Goal: Task Accomplishment & Management: Complete application form

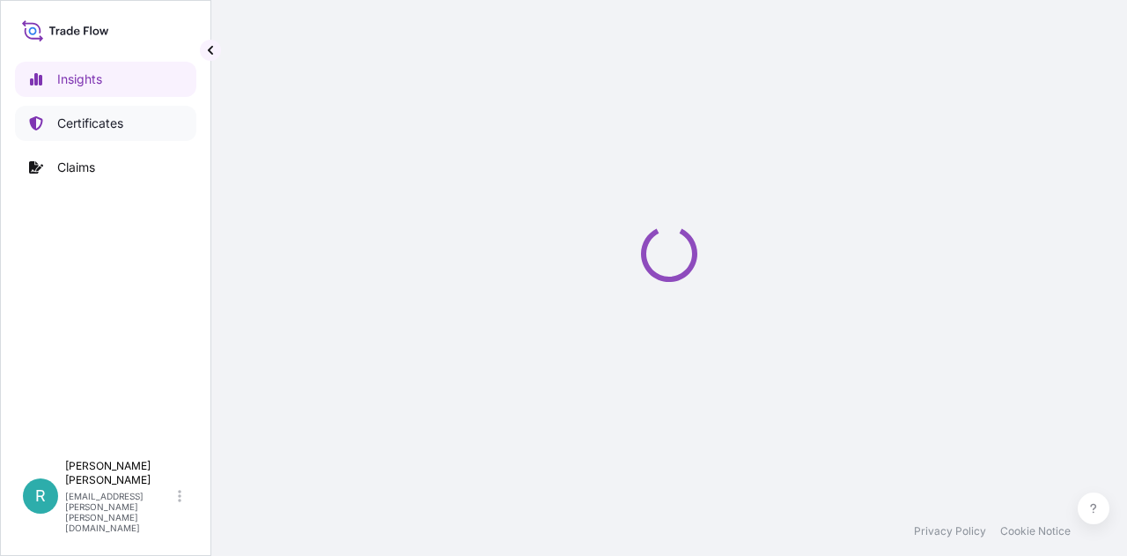
select select "2025"
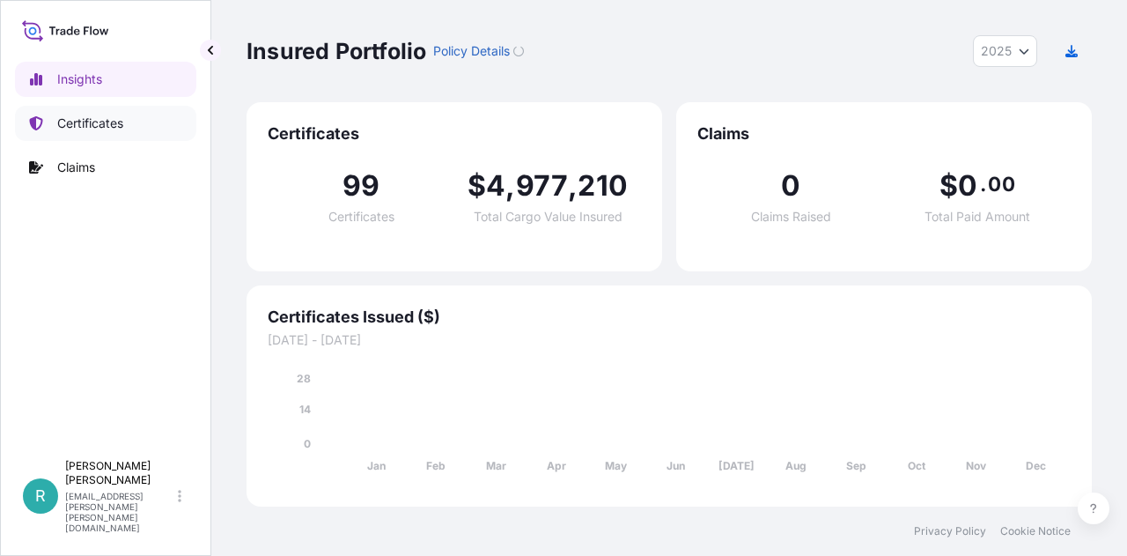
click at [110, 129] on p "Certificates" at bounding box center [90, 123] width 66 height 18
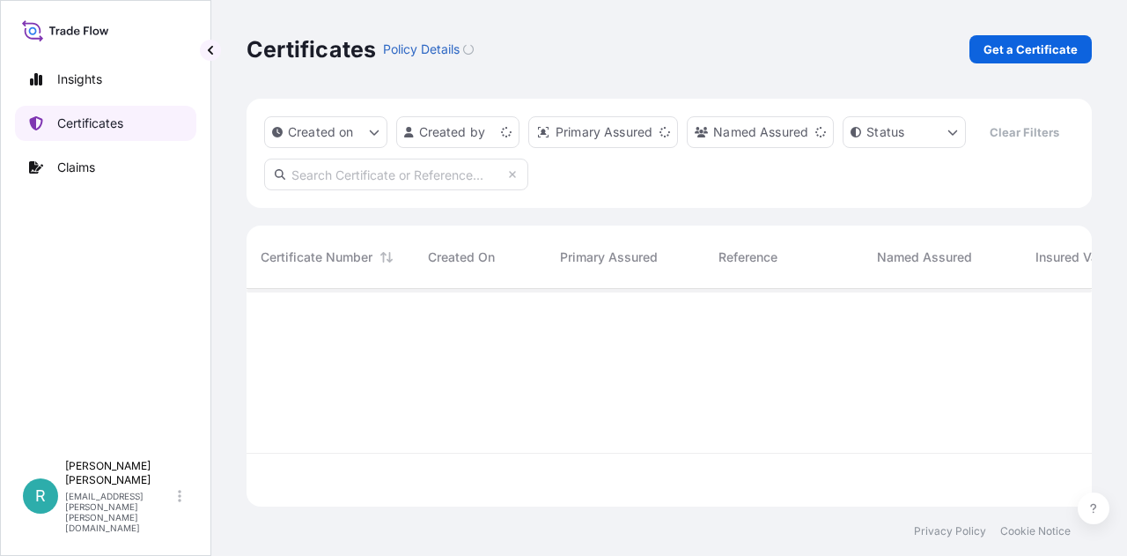
scroll to position [214, 831]
click at [1036, 48] on p "Get a Certificate" at bounding box center [1031, 50] width 94 height 18
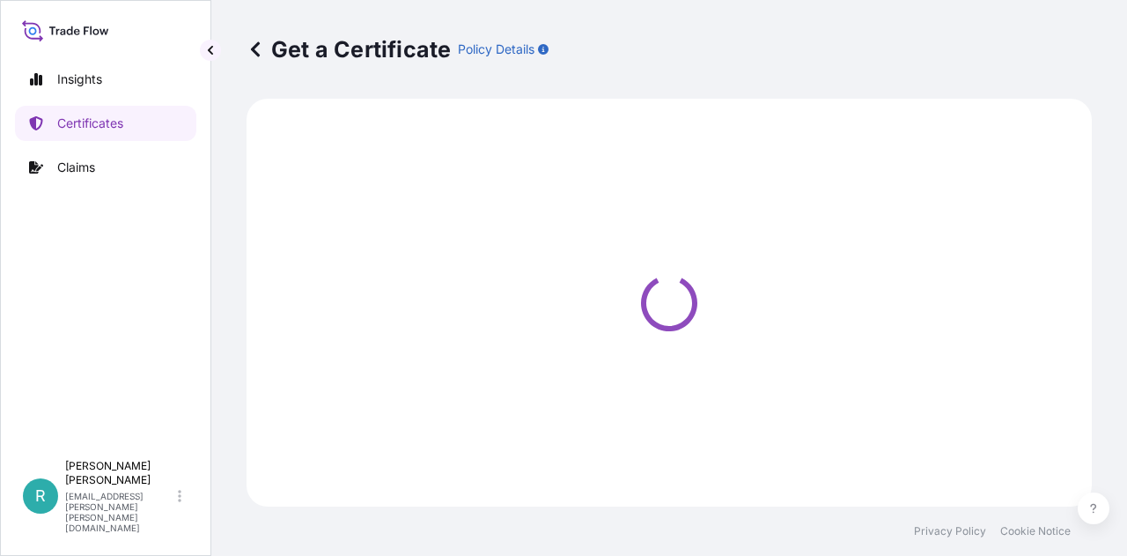
select select "Ocean Vessel"
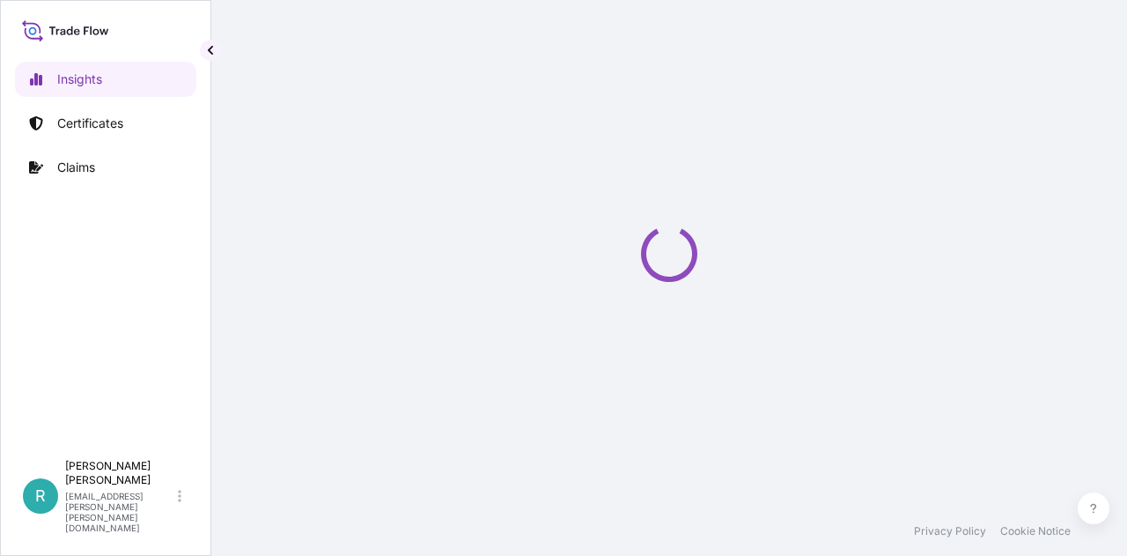
select select "2025"
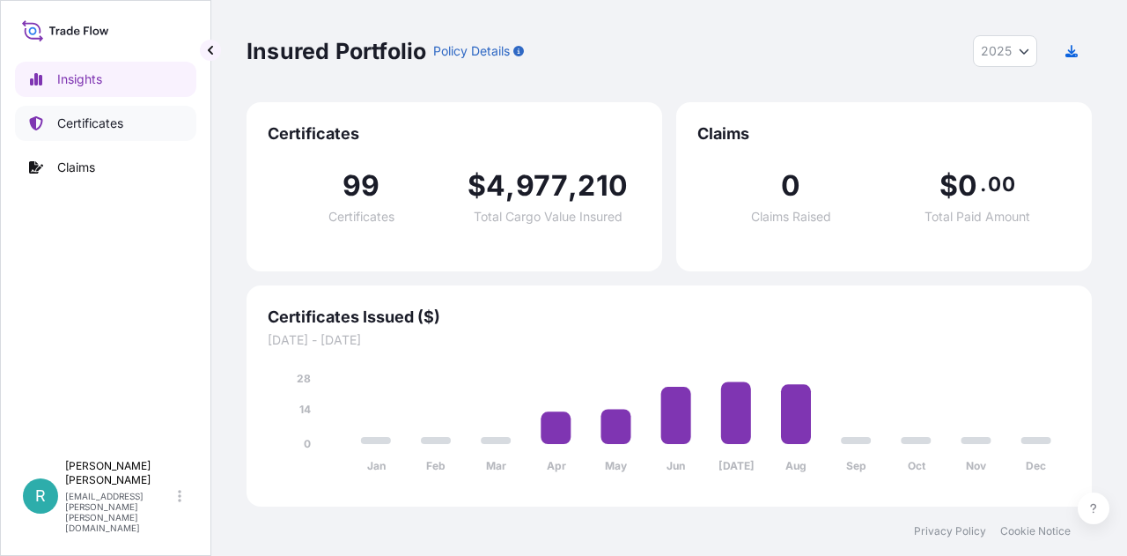
click at [118, 130] on p "Certificates" at bounding box center [90, 123] width 66 height 18
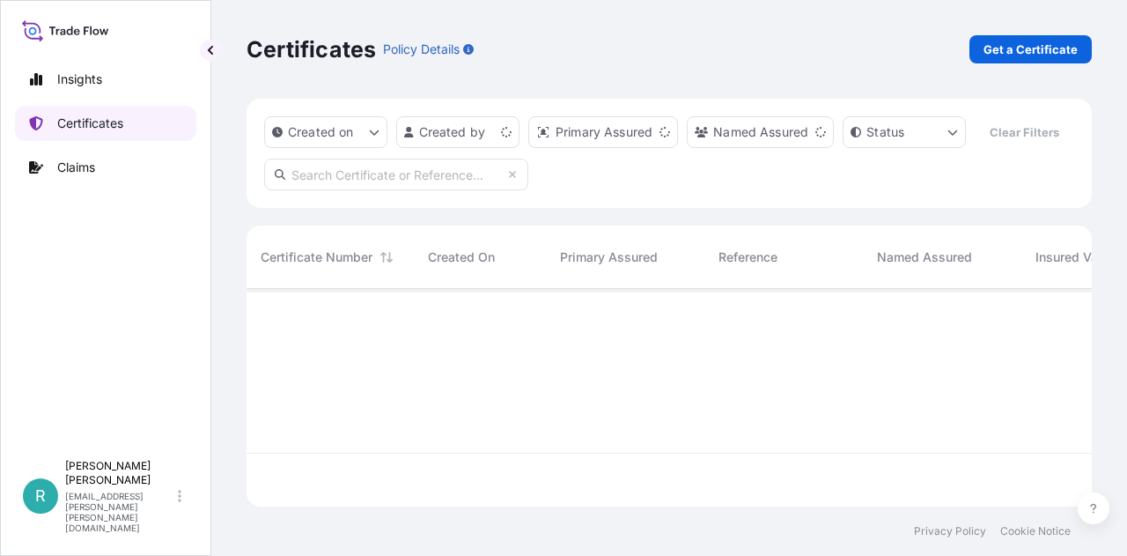
scroll to position [214, 831]
click at [1029, 41] on p "Get a Certificate" at bounding box center [1031, 50] width 94 height 18
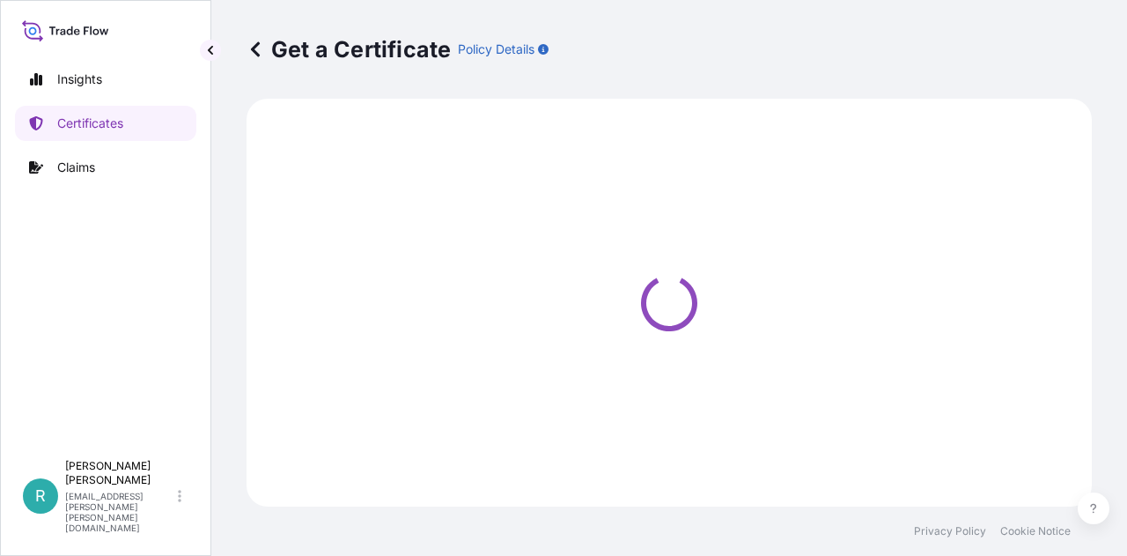
select select "Ocean Vessel"
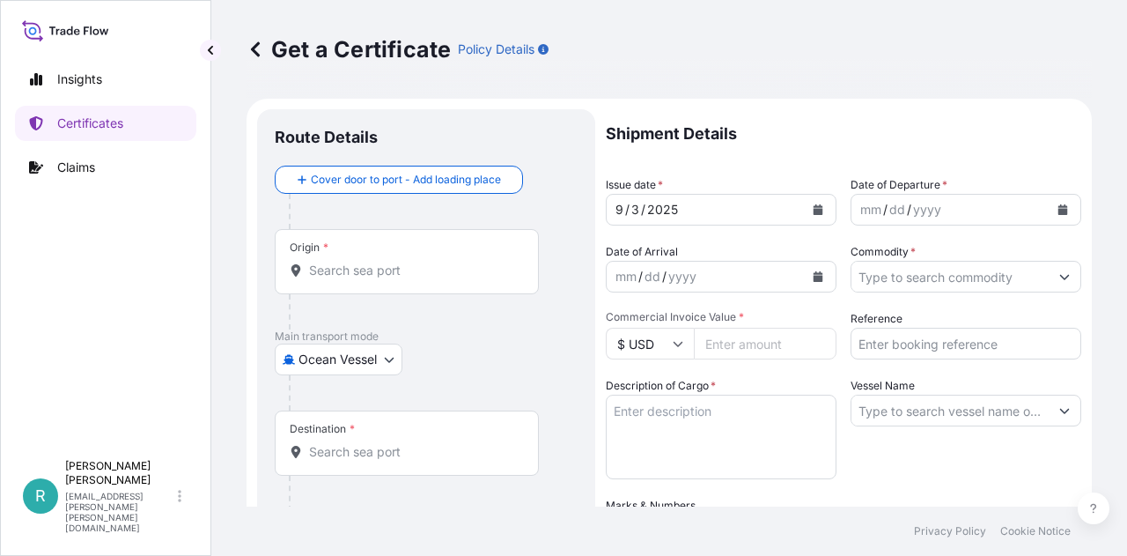
click at [393, 265] on input "Origin *" at bounding box center [413, 271] width 208 height 18
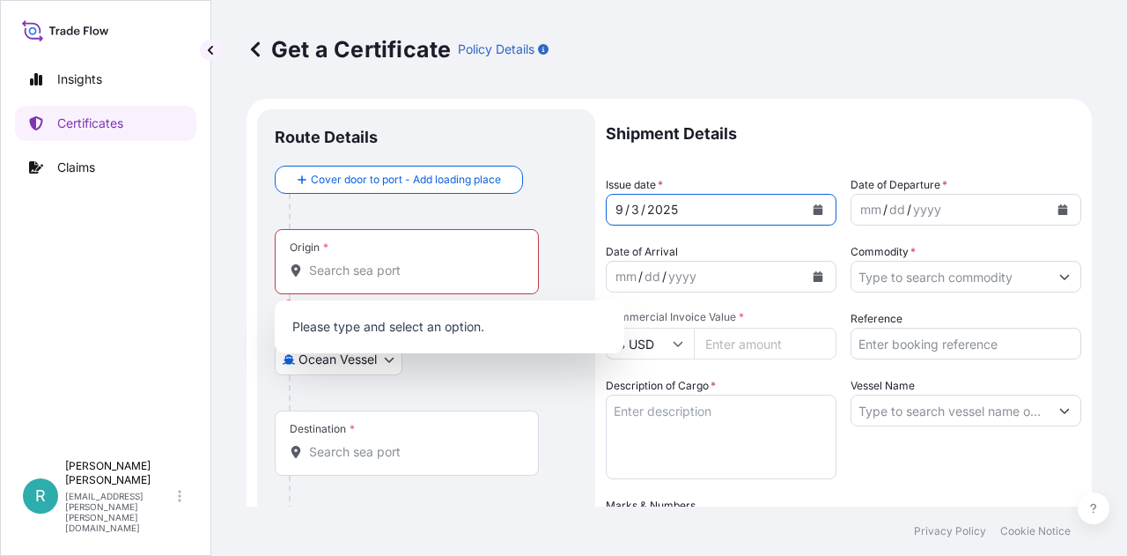
click at [817, 207] on button "Calendar" at bounding box center [818, 209] width 28 height 28
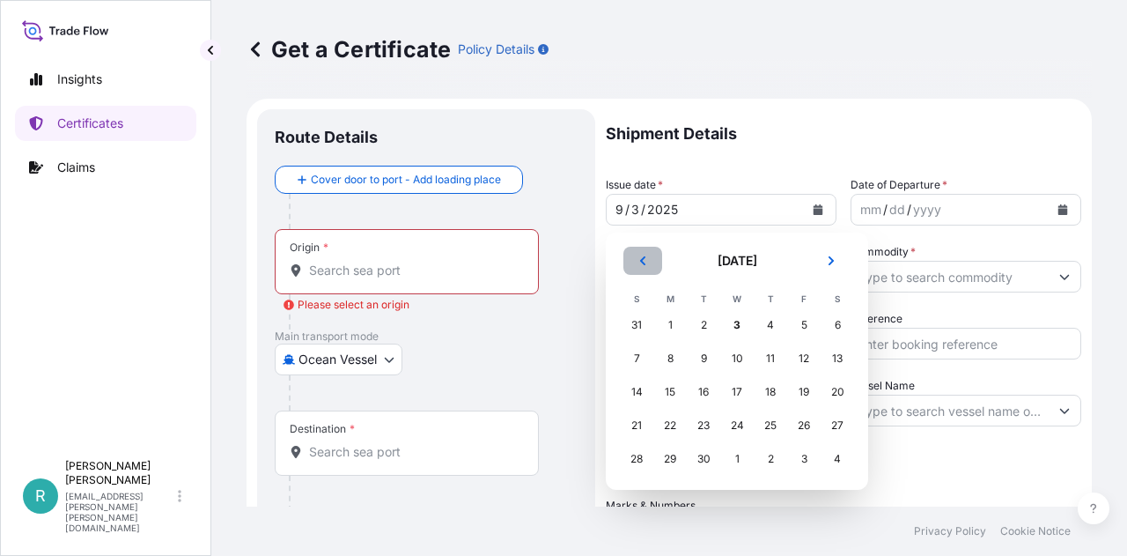
click at [643, 258] on icon "Previous" at bounding box center [642, 260] width 5 height 9
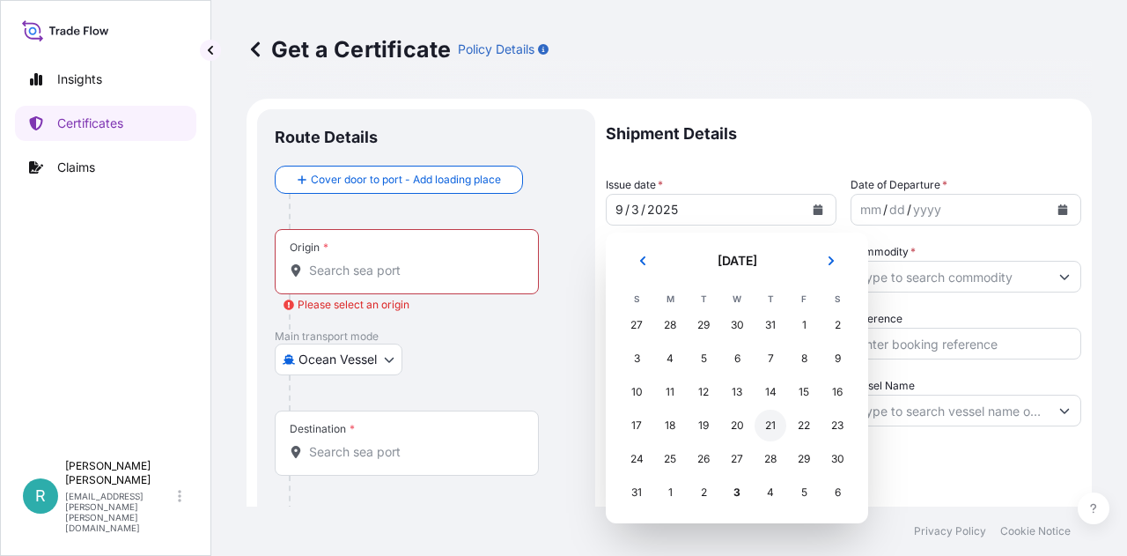
click at [770, 417] on div "21" at bounding box center [771, 425] width 32 height 32
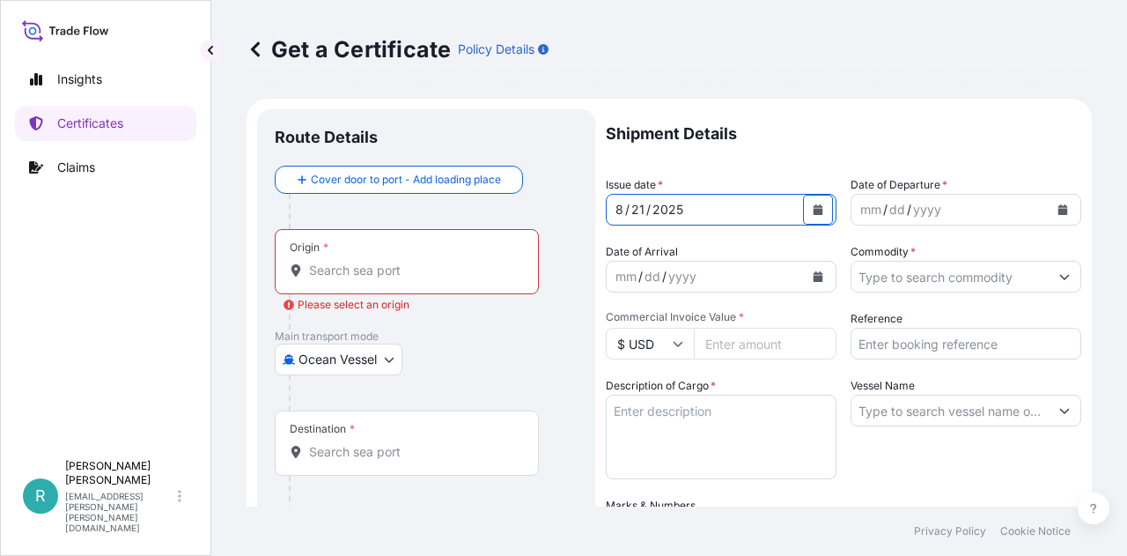
click at [1060, 207] on button "Calendar" at bounding box center [1063, 209] width 28 height 28
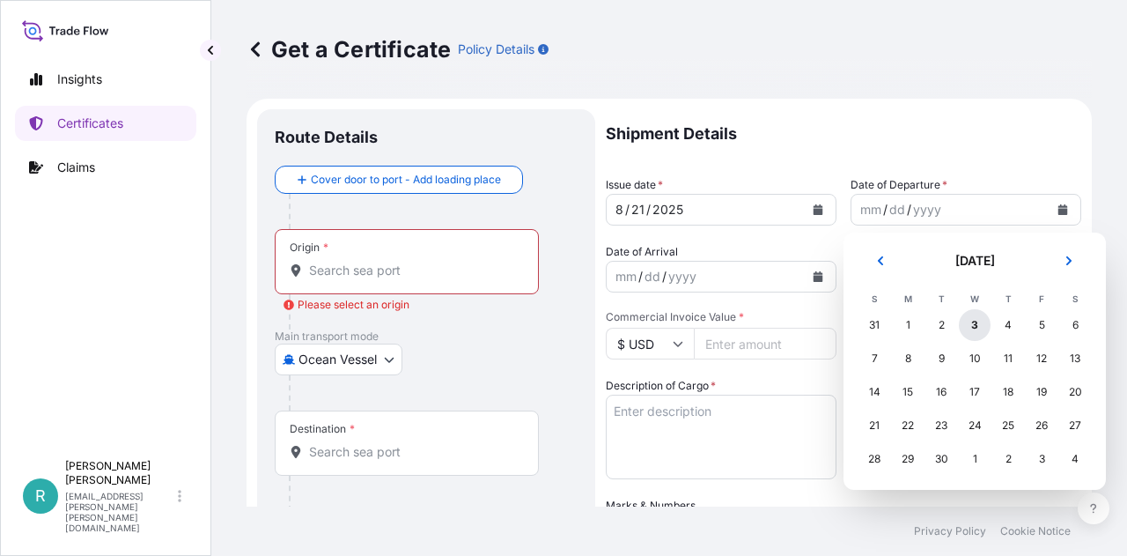
click at [979, 322] on div "3" at bounding box center [975, 325] width 32 height 32
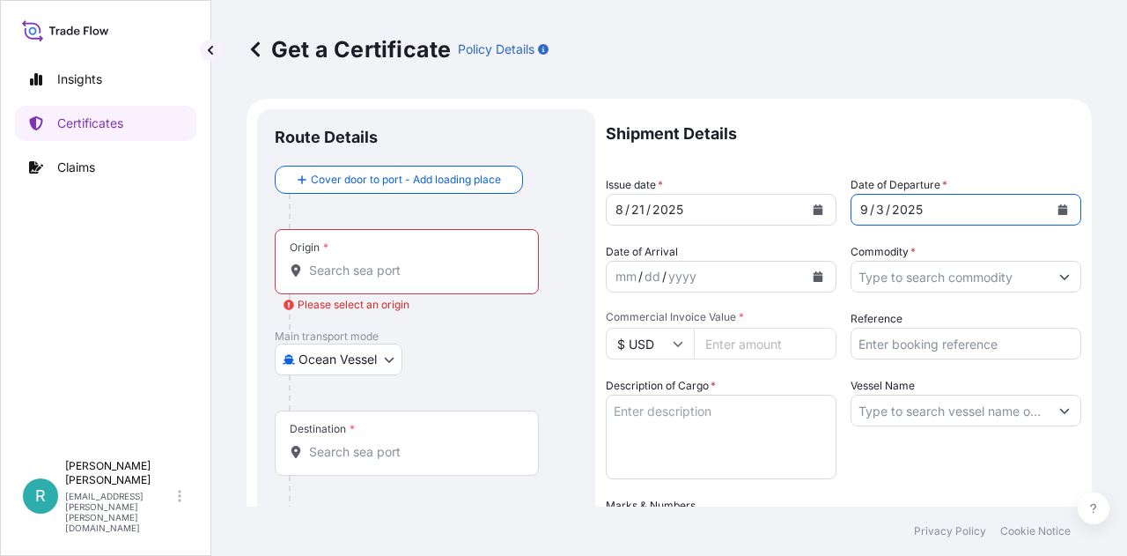
click at [1059, 206] on icon "Calendar" at bounding box center [1064, 209] width 10 height 11
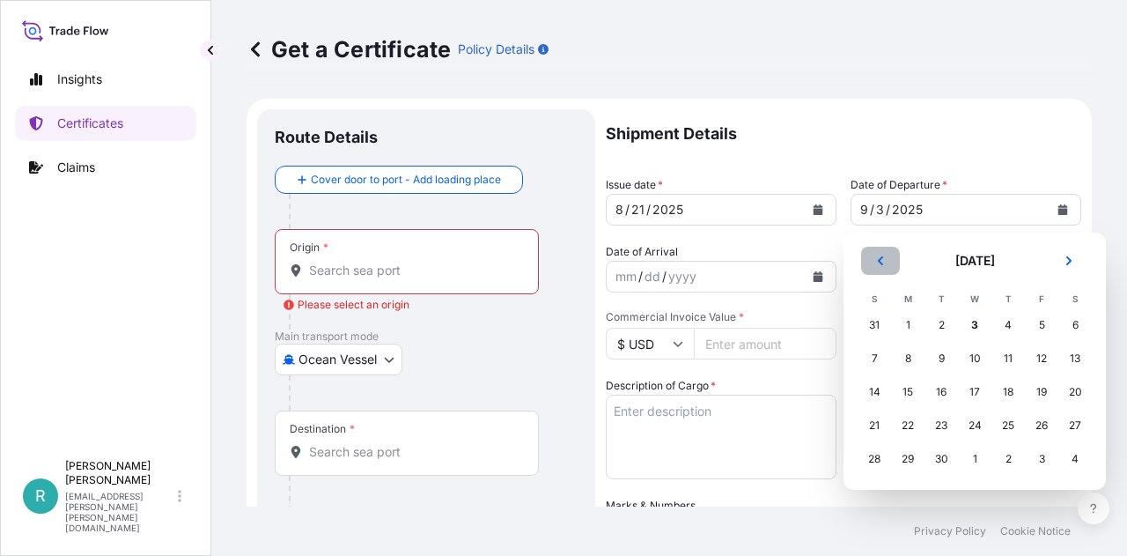
click at [890, 262] on button "Previous" at bounding box center [880, 261] width 39 height 28
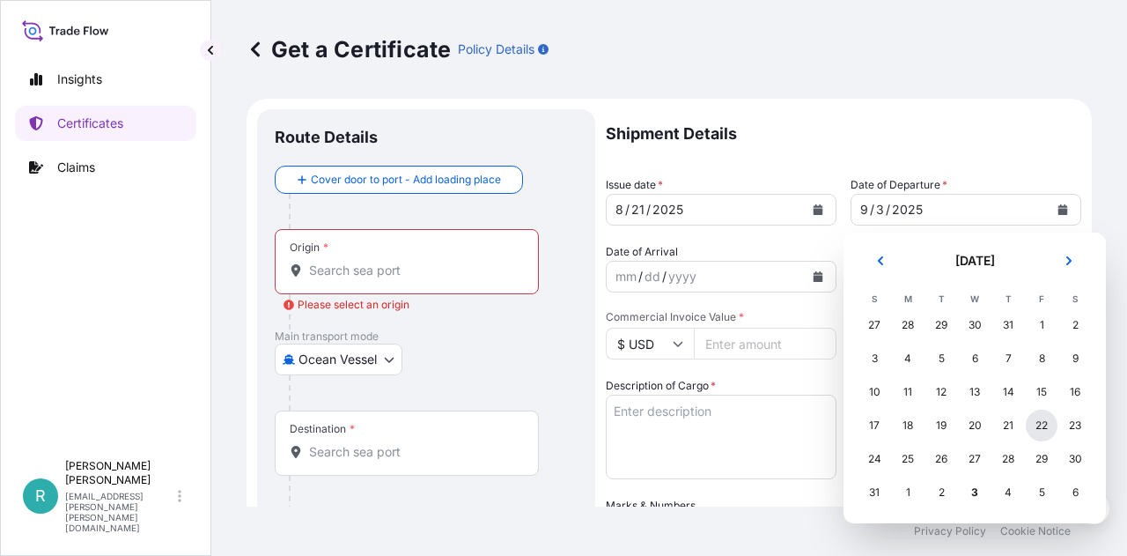
click at [1034, 423] on div "22" at bounding box center [1042, 425] width 32 height 32
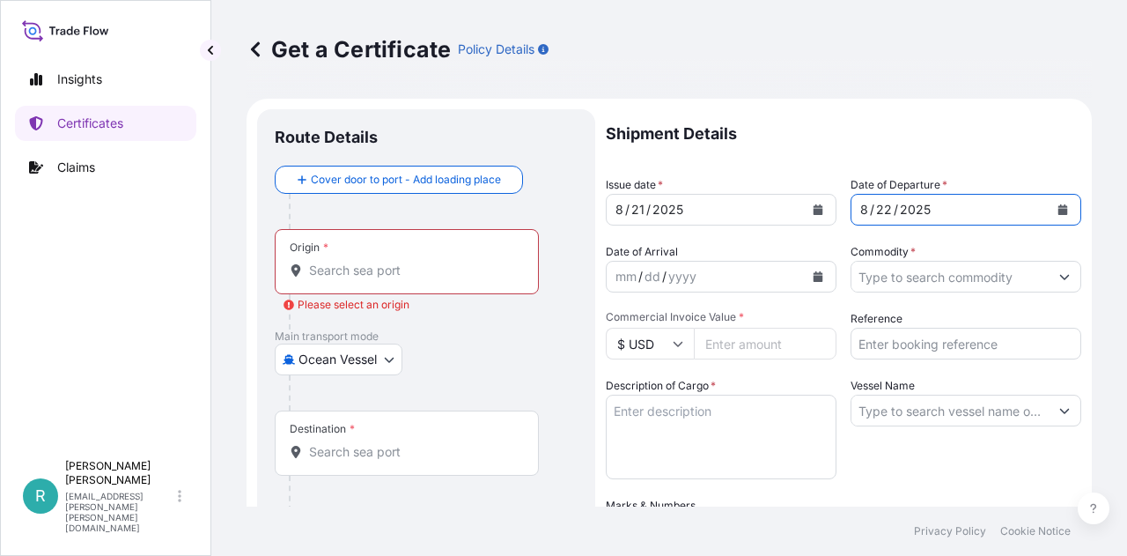
click at [814, 279] on icon "Calendar" at bounding box center [819, 276] width 10 height 11
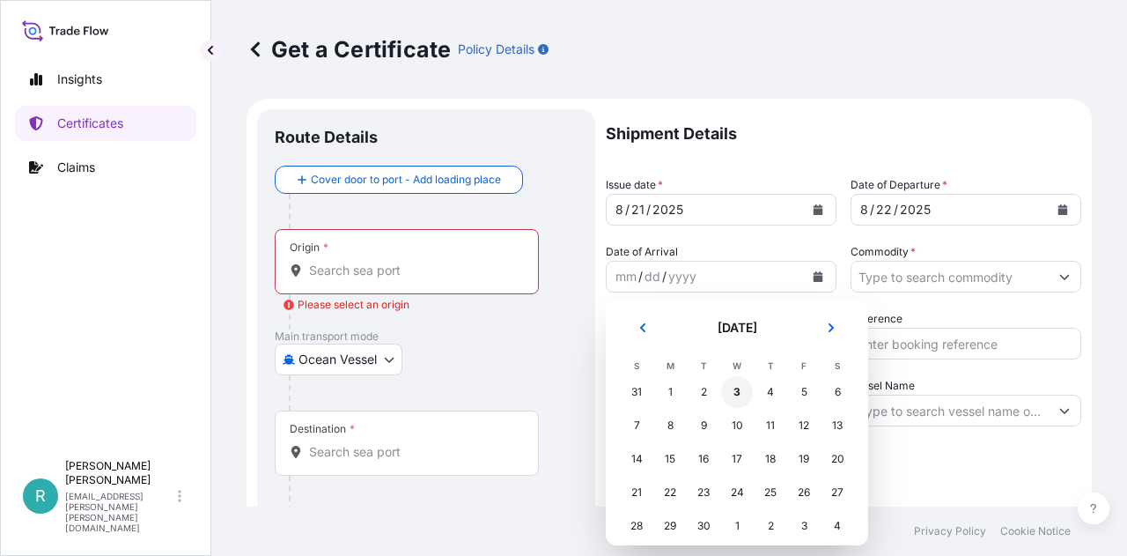
click at [734, 393] on div "3" at bounding box center [737, 392] width 32 height 32
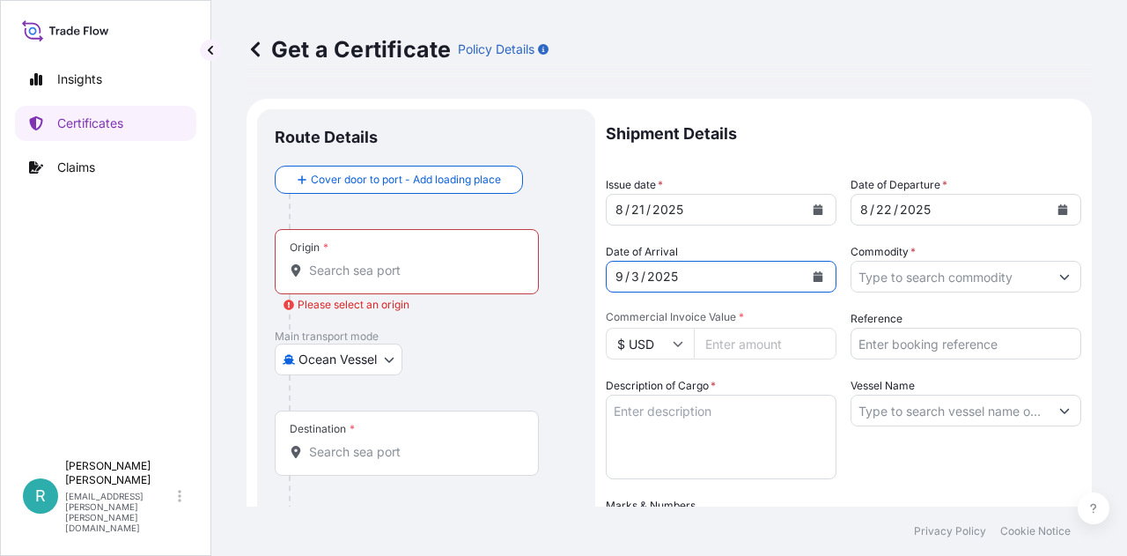
click at [421, 279] on div "Origin *" at bounding box center [407, 261] width 264 height 65
click at [421, 279] on input "Origin * Please select an origin" at bounding box center [413, 271] width 208 height 18
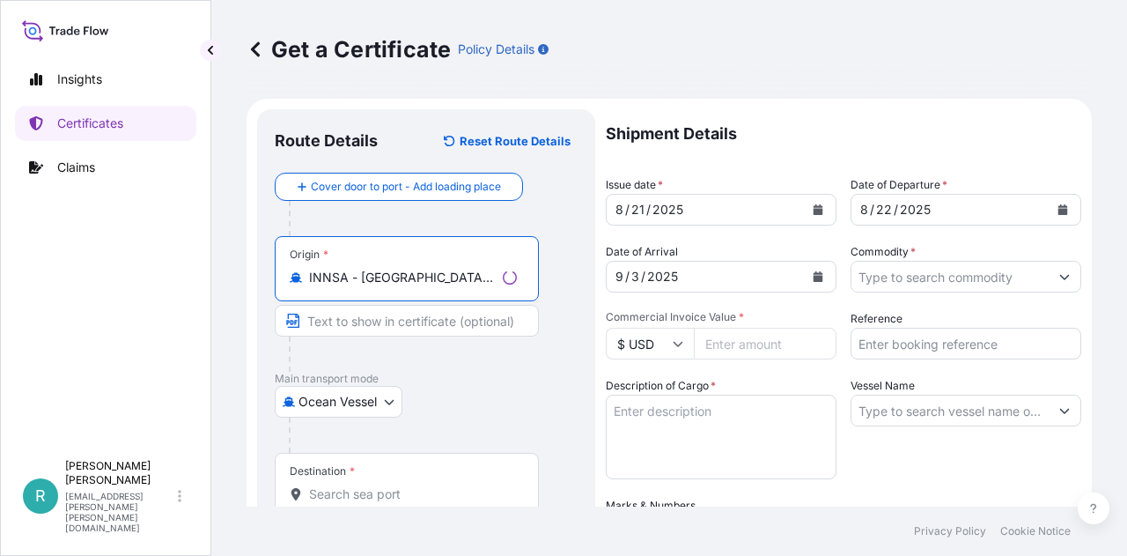
type input "INNSA - Nhava Sheva (Jawaharlal Nehru), India"
click at [335, 471] on div "Destination *" at bounding box center [322, 471] width 65 height 14
click at [335, 485] on input "Destination *" at bounding box center [413, 494] width 208 height 18
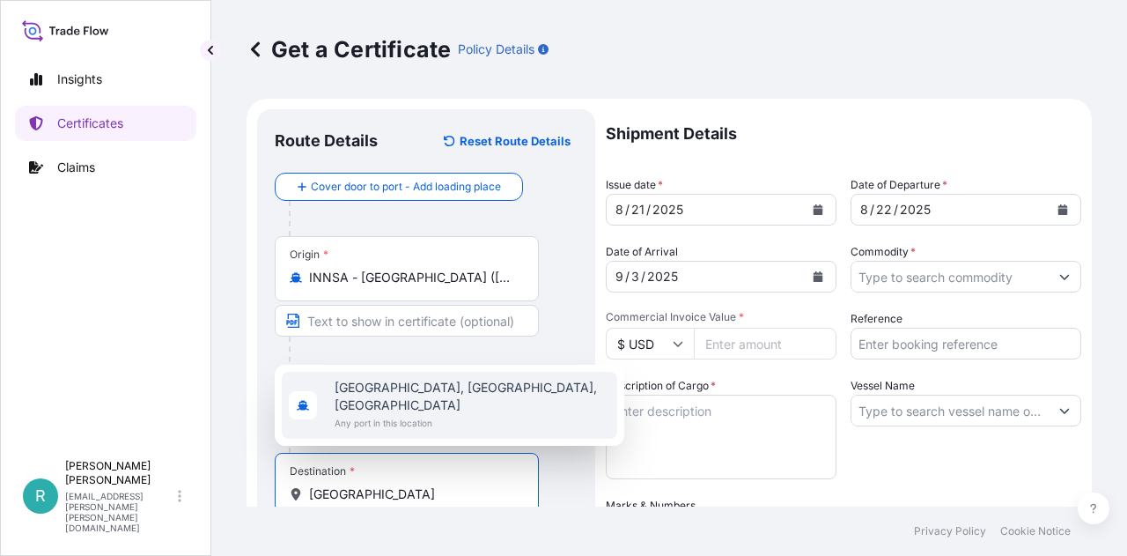
click at [429, 425] on span "Any port in this location" at bounding box center [473, 423] width 276 height 18
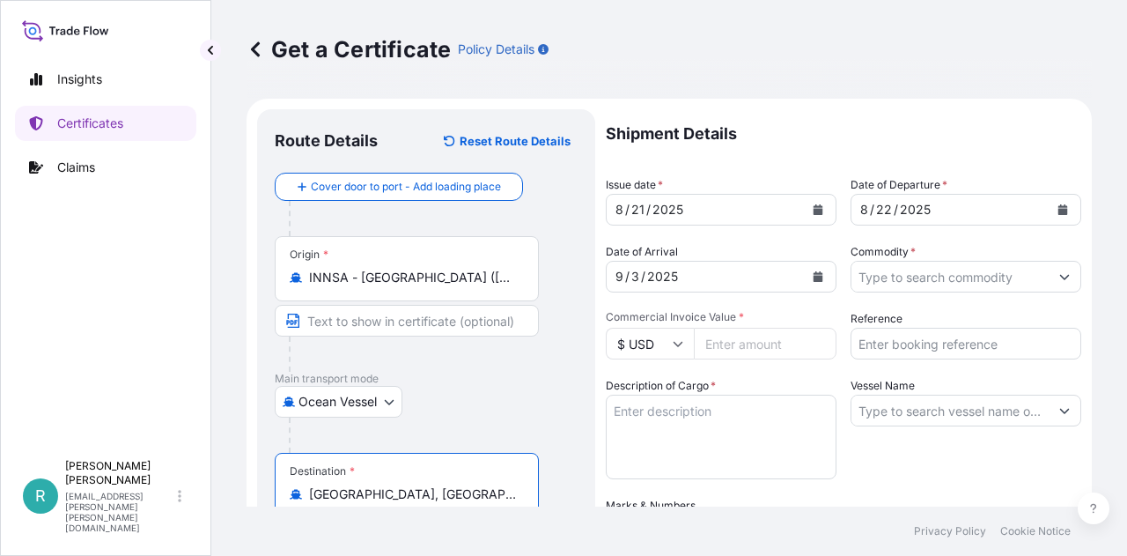
type input "Manila, Metro Manila, Philippines"
click at [1051, 276] on button "Show suggestions" at bounding box center [1065, 277] width 32 height 32
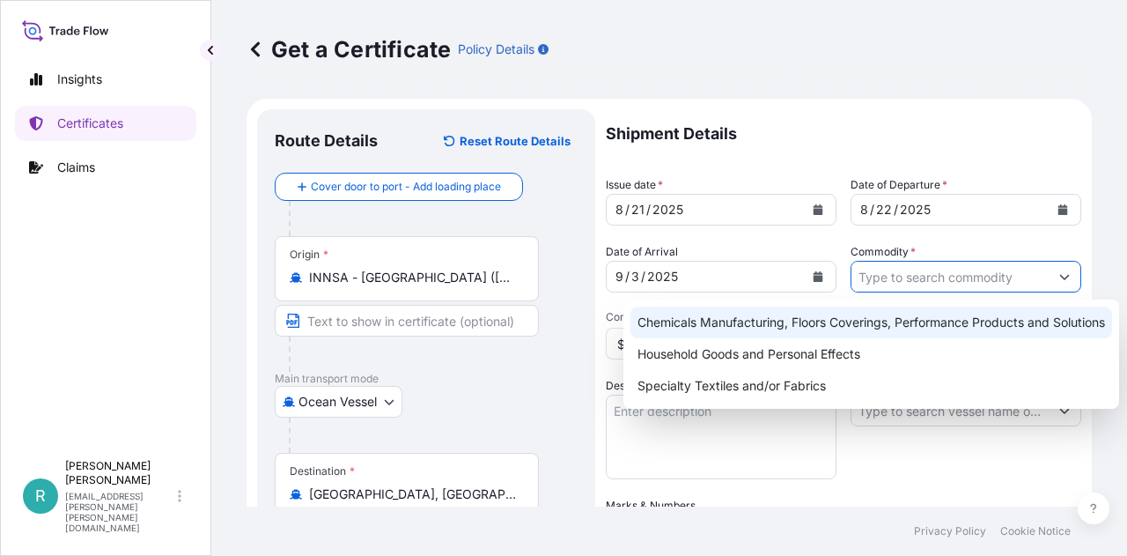
click at [858, 321] on div "Chemicals Manufacturing, Floors Coverings, Performance Products and Solutions" at bounding box center [872, 322] width 482 height 32
type input "Chemicals Manufacturing, Floors Coverings, Performance Products and Solutions"
click at [974, 145] on p "Shipment Details" at bounding box center [844, 133] width 476 height 49
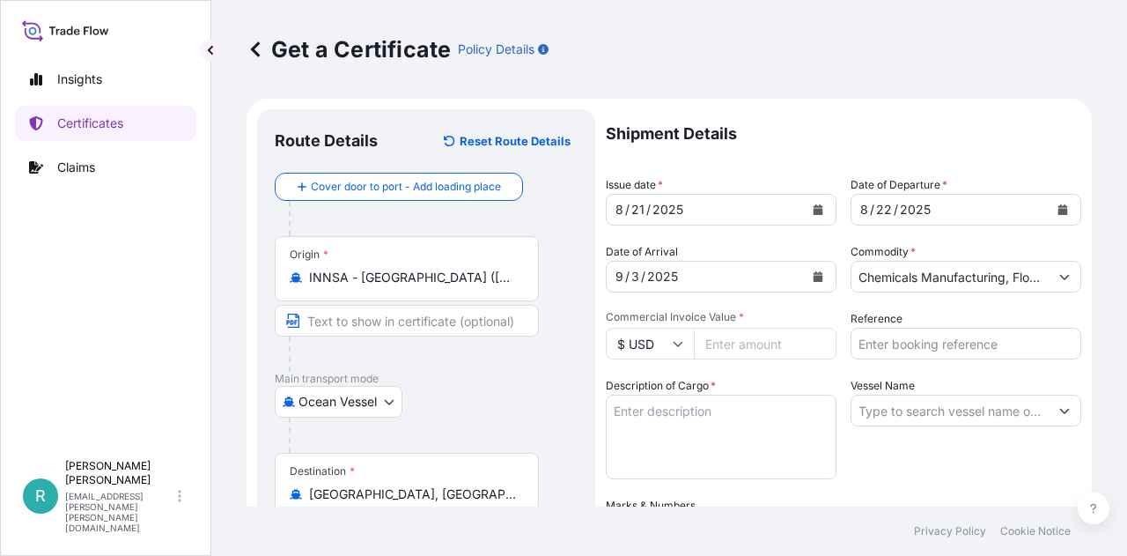
click at [741, 340] on input "Commercial Invoice Value *" at bounding box center [765, 344] width 143 height 32
type input "14310"
click at [851, 465] on div "Vessel Name" at bounding box center [966, 428] width 231 height 102
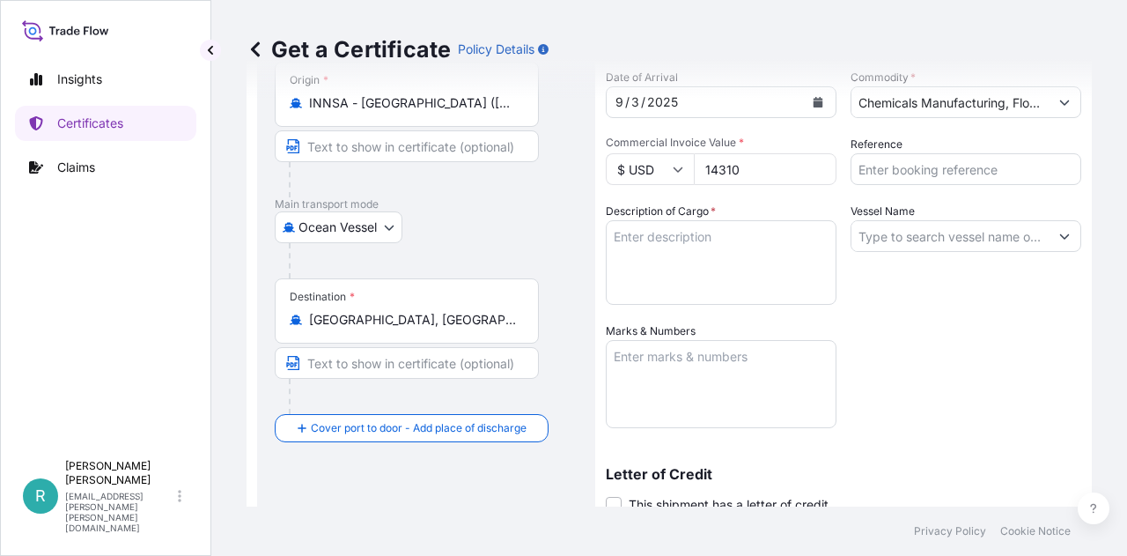
scroll to position [176, 0]
click at [699, 382] on textarea "Marks & Numbers" at bounding box center [721, 382] width 231 height 88
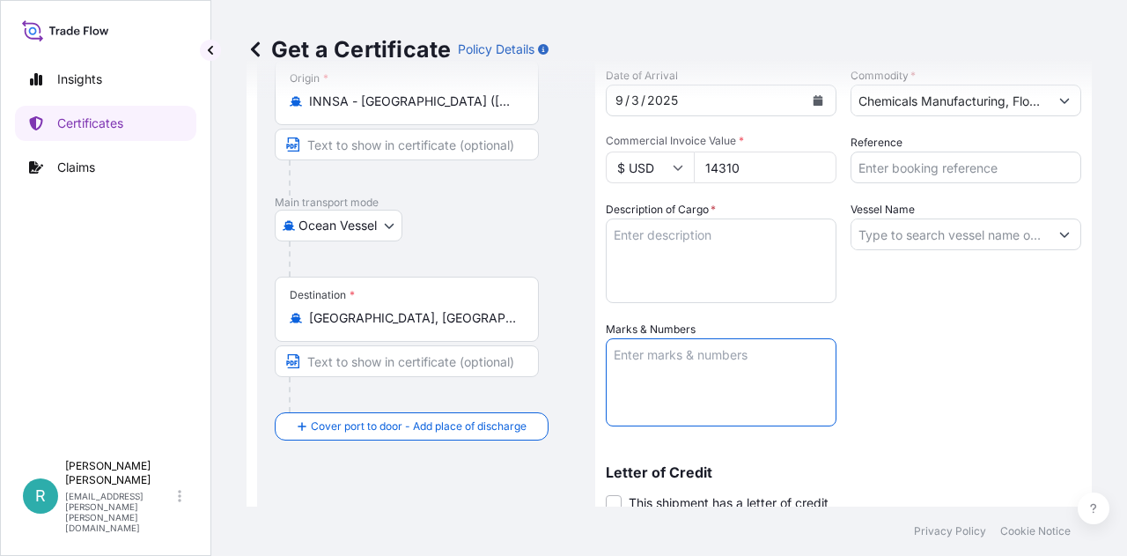
paste textarea "MILLIBRITE GRANULE R1T5"
type textarea "MILLIBRITE GRANULE R1T5"
click at [937, 362] on div "Shipment Details Issue date * 8 / 21 / 2025 Date of Departure * 8 / 22 / 2025 D…" at bounding box center [844, 319] width 476 height 772
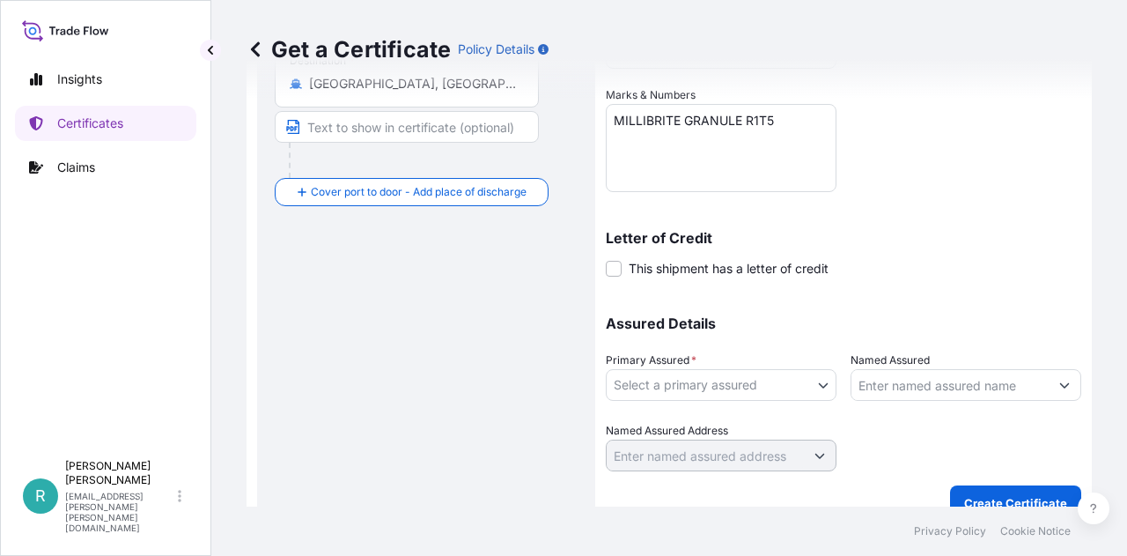
scroll to position [434, 0]
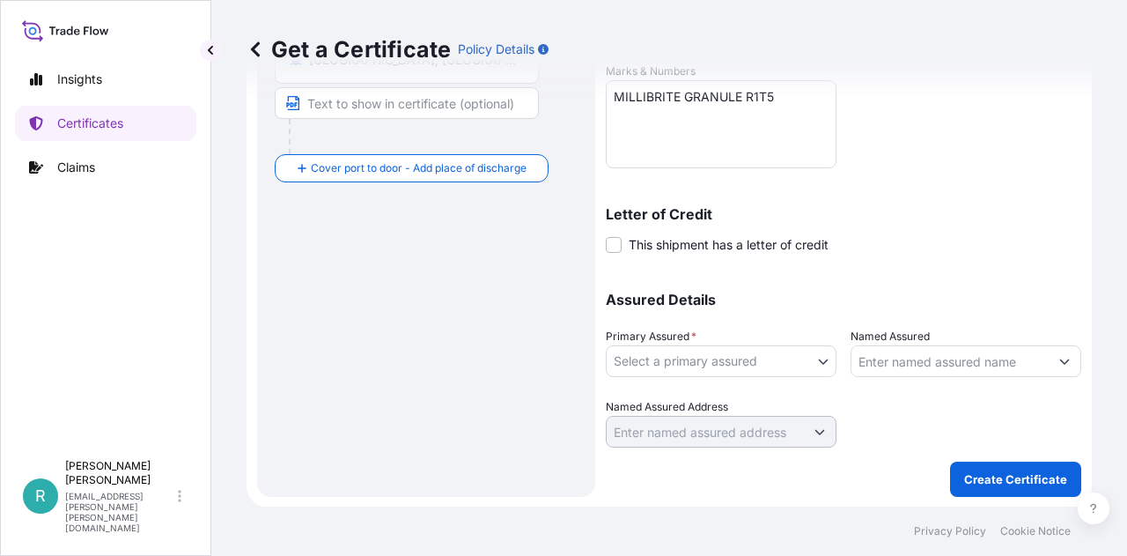
click at [819, 352] on body "Insights Certificates Claims R Rajesh Puthiyaveetil rajesh.puthiyaveetil@millik…" at bounding box center [563, 278] width 1127 height 556
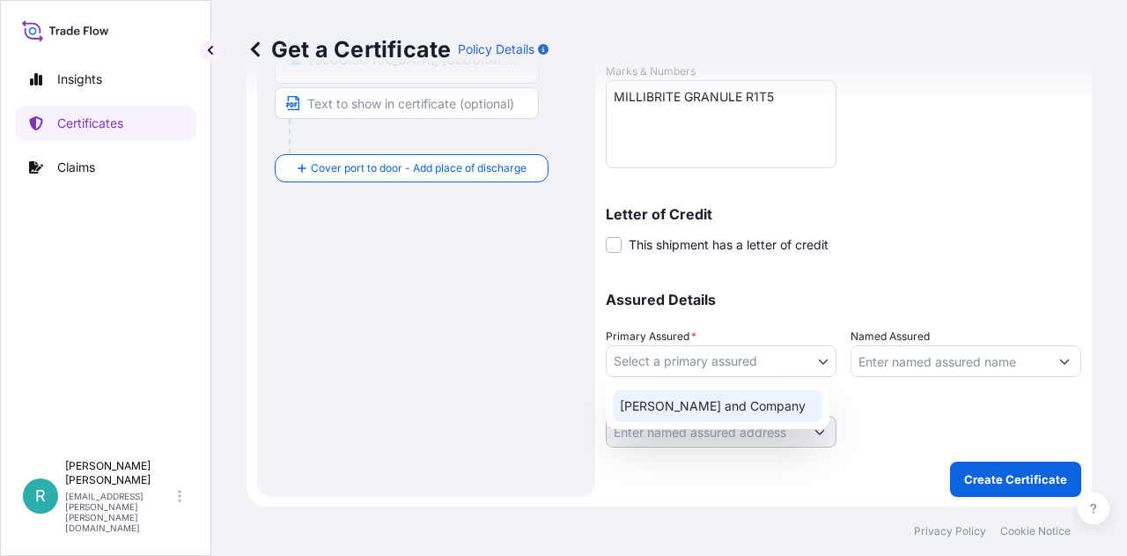
click at [718, 408] on div "Milliken and Company" at bounding box center [718, 406] width 210 height 32
select select "31531"
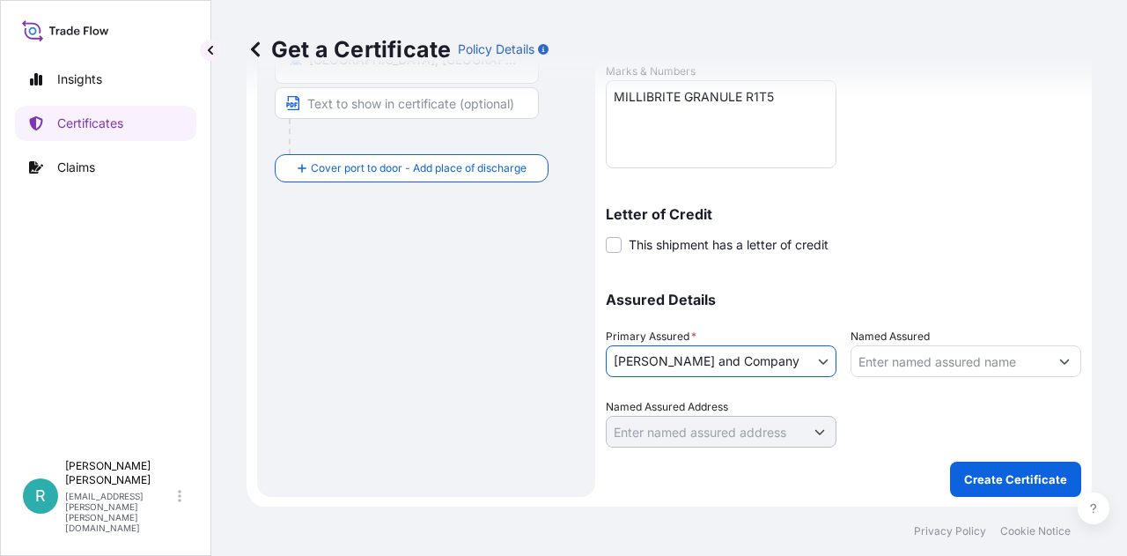
click at [1049, 355] on button "Show suggestions" at bounding box center [1065, 361] width 32 height 32
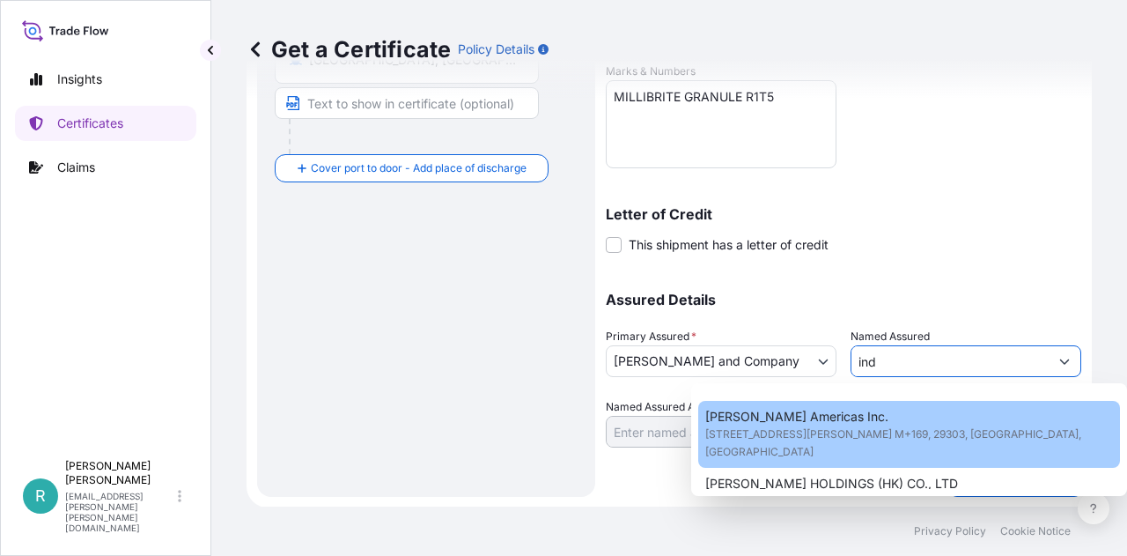
scroll to position [0, 0]
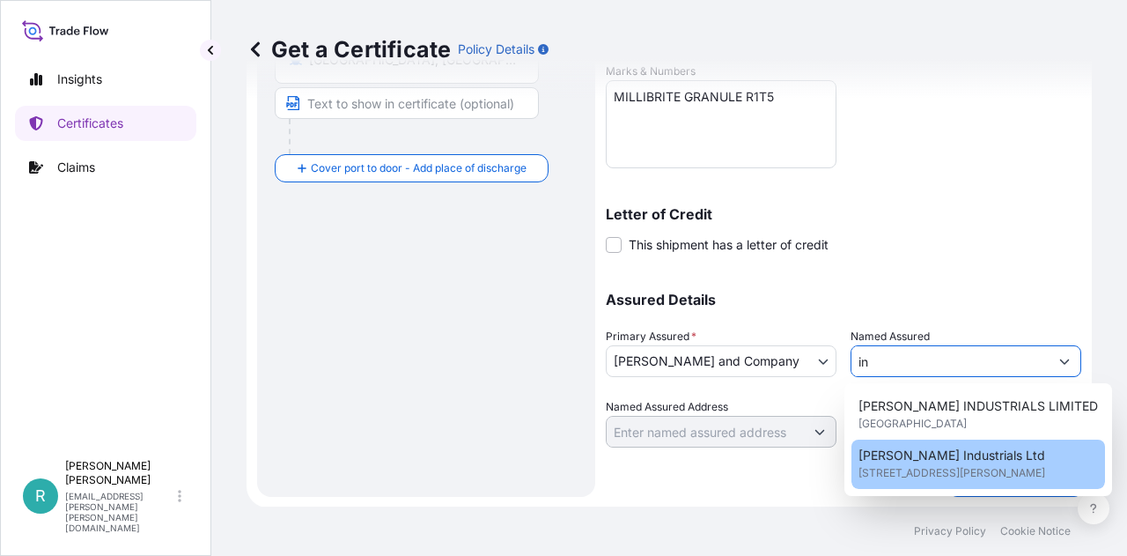
type input "i"
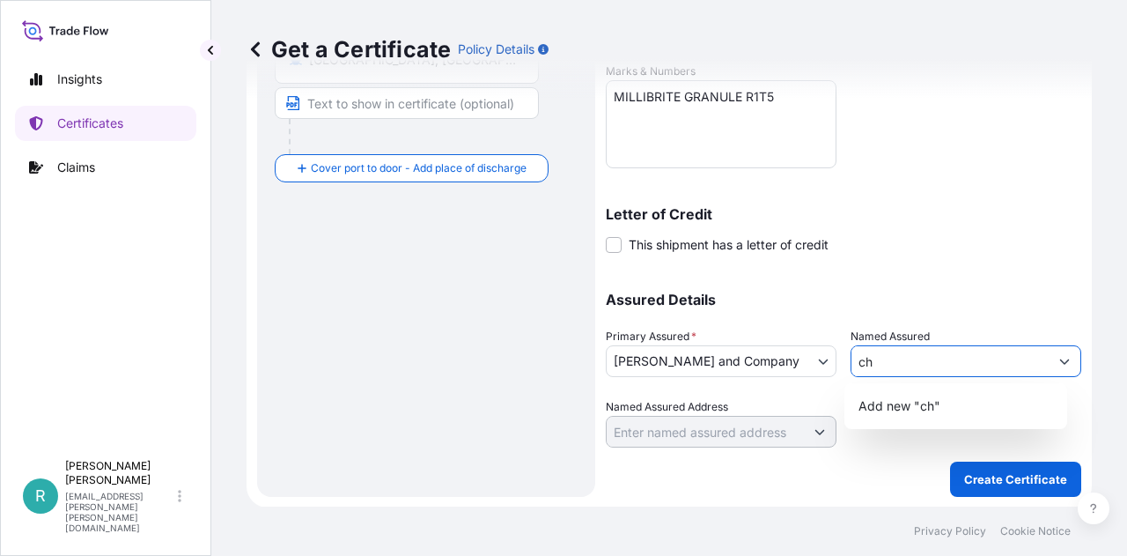
type input "c"
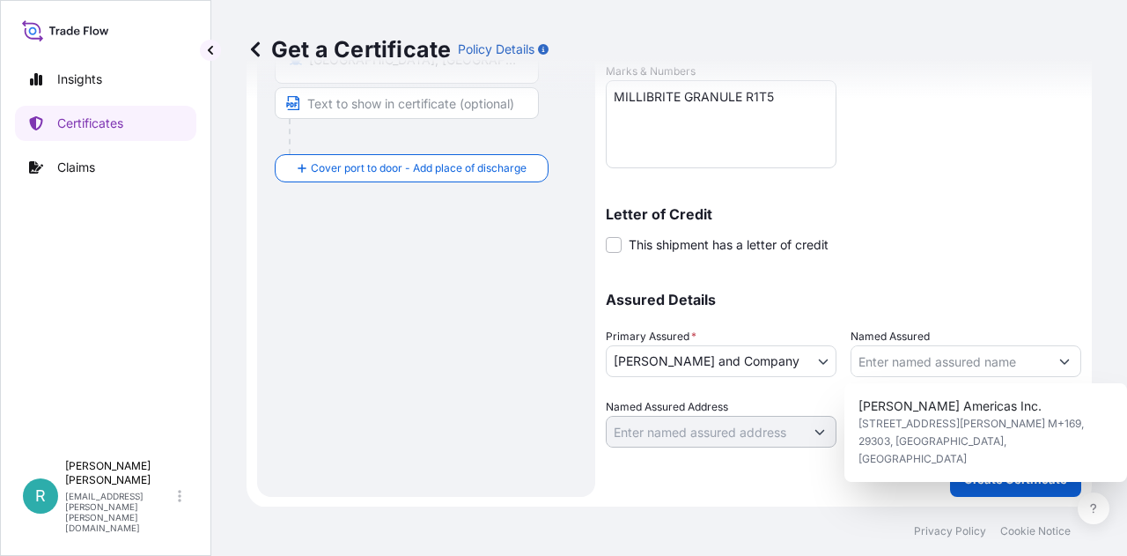
click at [959, 261] on div "Shipment Details Issue date * 8 / 21 / 2025 Date of Departure * 8 / 22 / 2025 D…" at bounding box center [844, 61] width 476 height 772
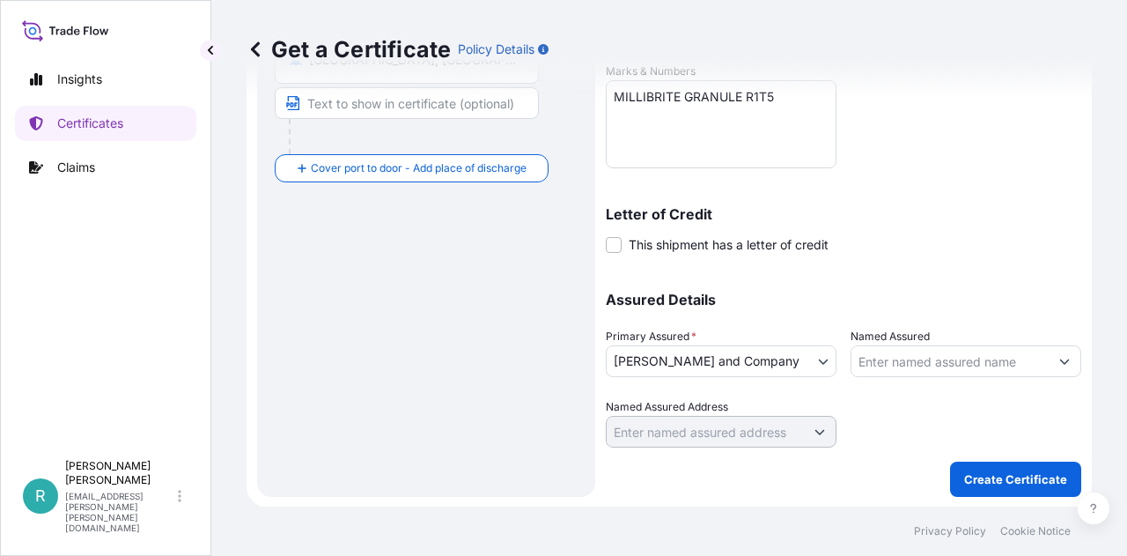
scroll to position [258, 0]
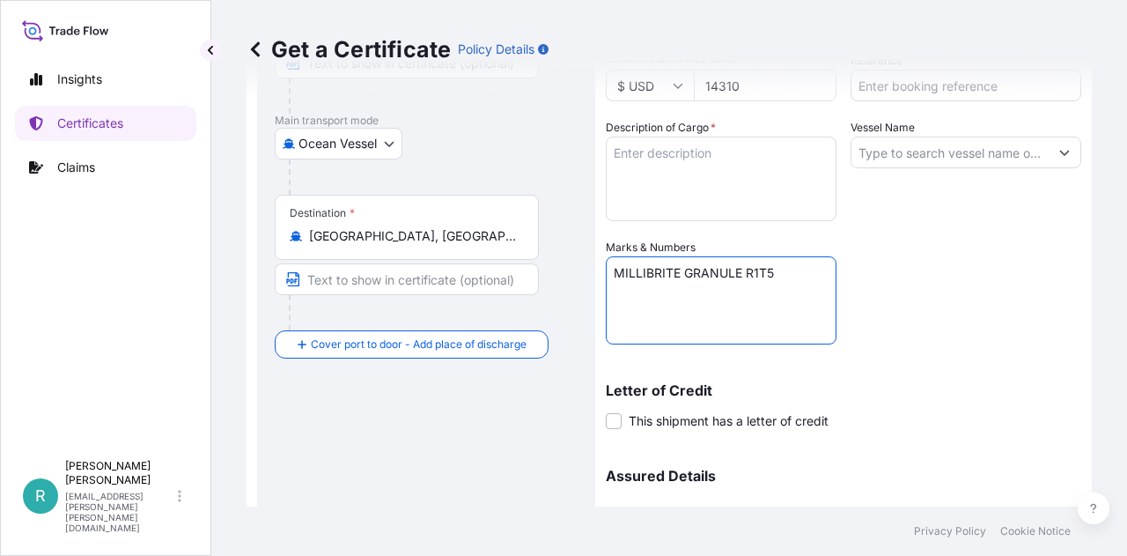
drag, startPoint x: 800, startPoint y: 278, endPoint x: 517, endPoint y: 258, distance: 284.3
click at [517, 258] on form "Route Details Reset Route Details Cover door to port - Add loading place Place …" at bounding box center [669, 262] width 845 height 843
click at [641, 159] on textarea "Description of Cargo *" at bounding box center [721, 178] width 231 height 85
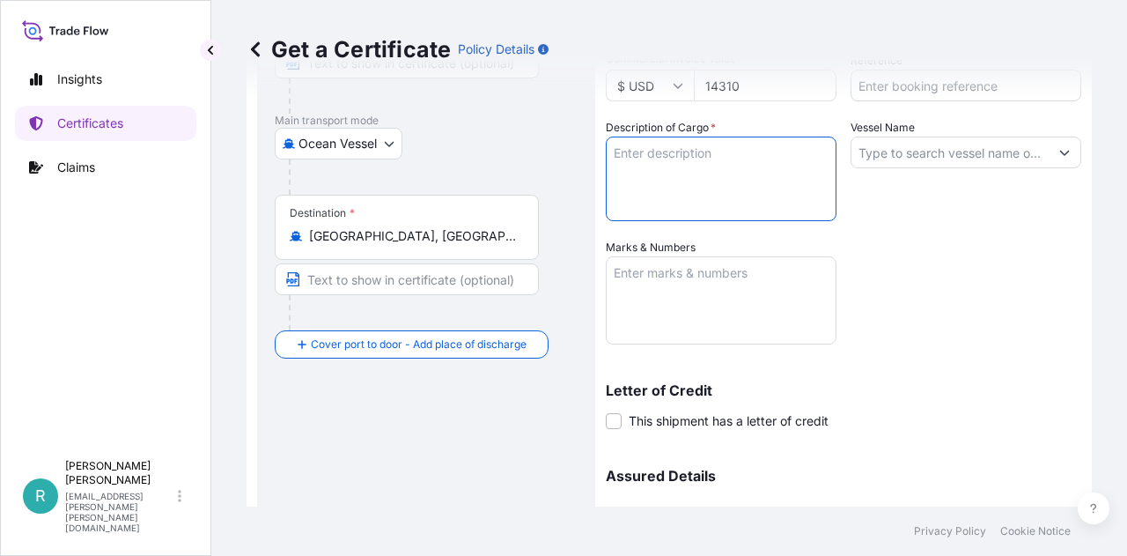
paste textarea "MILLIBRITE GRANULE R1T5"
type textarea "MILLIBRITE GRANULE R1T5"
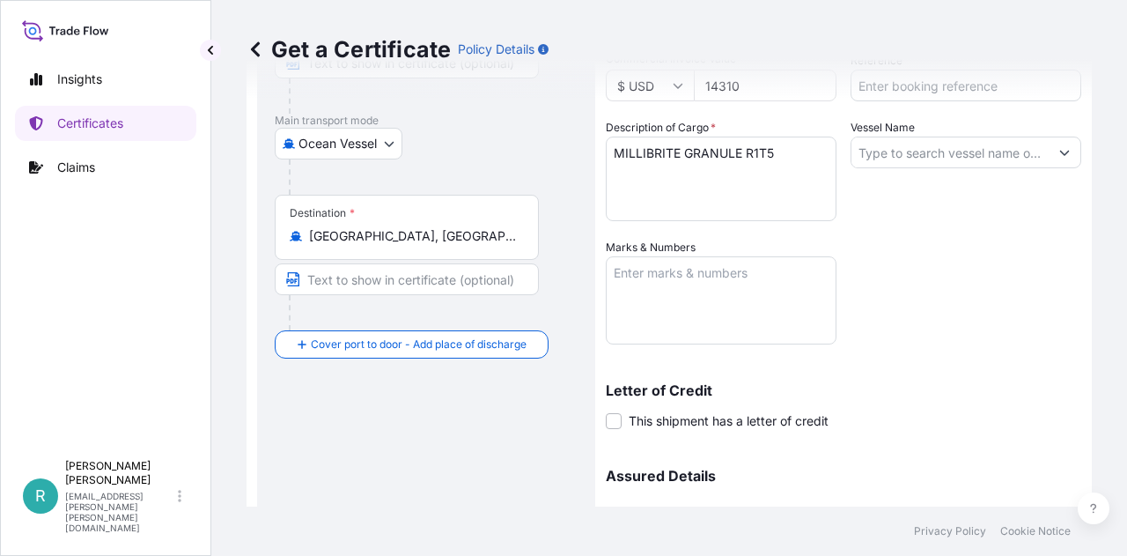
click at [940, 255] on div "Shipment Details Issue date * 8 / 21 / 2025 Date of Departure * 8 / 22 / 2025 D…" at bounding box center [844, 237] width 476 height 772
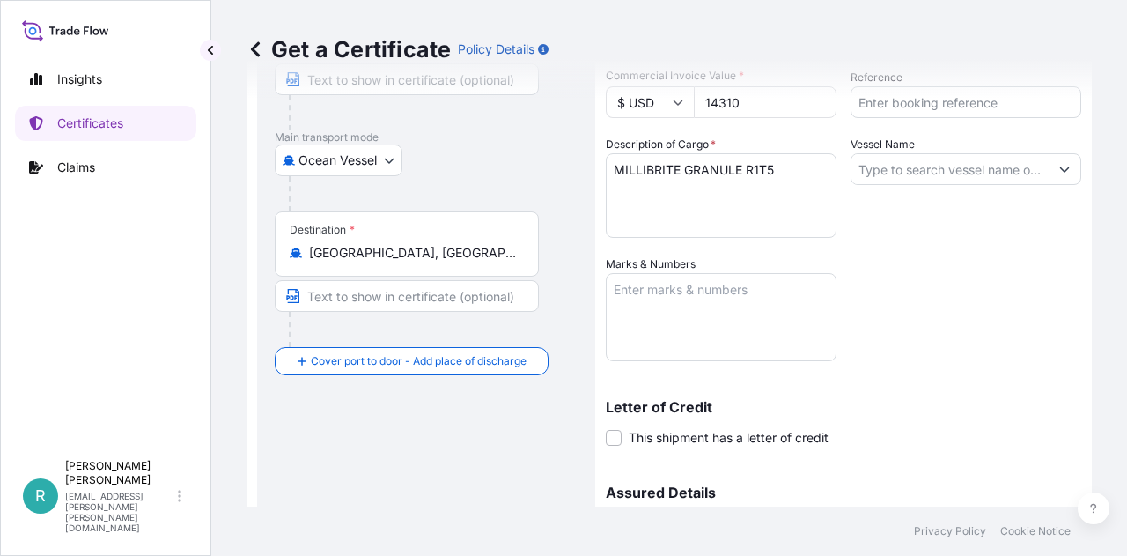
scroll to position [434, 0]
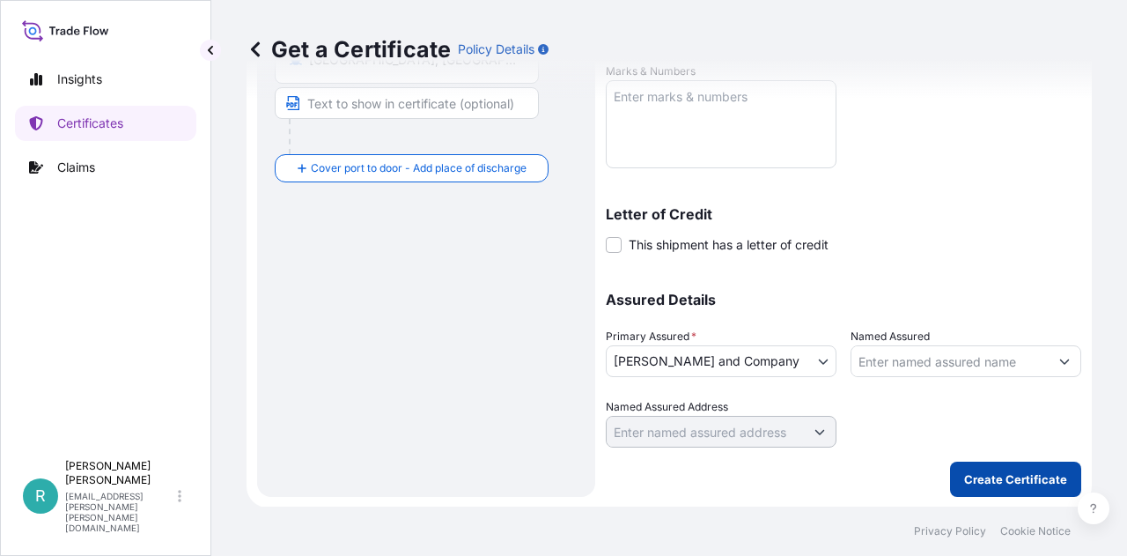
click at [1022, 485] on p "Create Certificate" at bounding box center [1015, 479] width 103 height 18
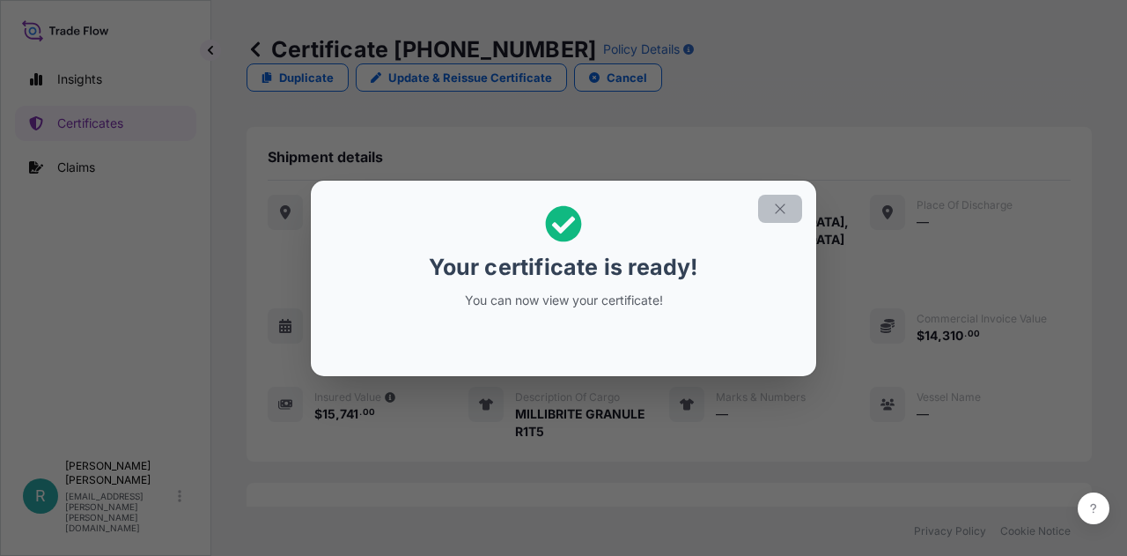
click at [780, 210] on icon "button" at bounding box center [780, 209] width 16 height 16
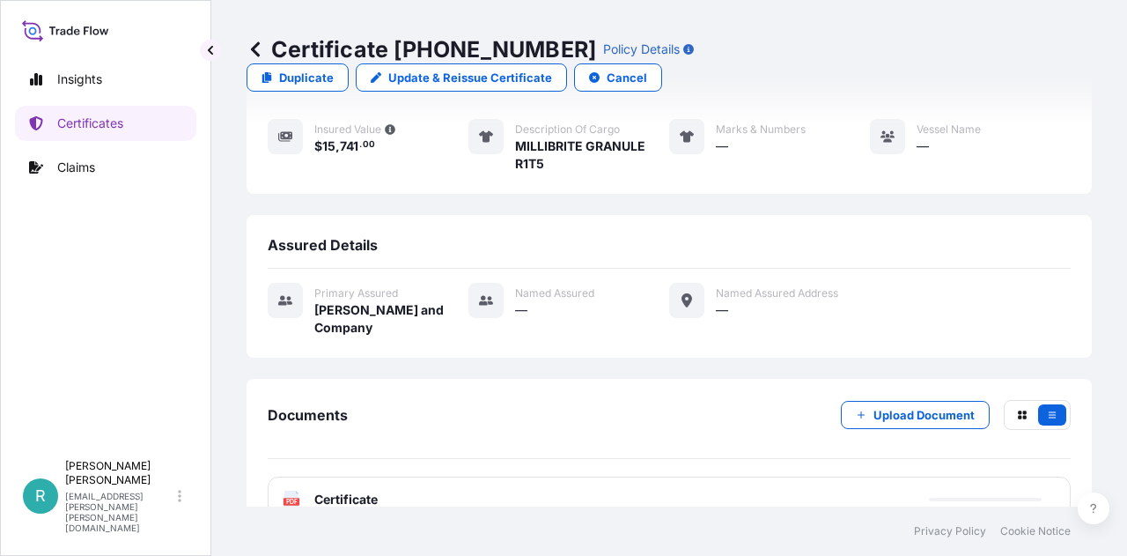
scroll to position [348, 0]
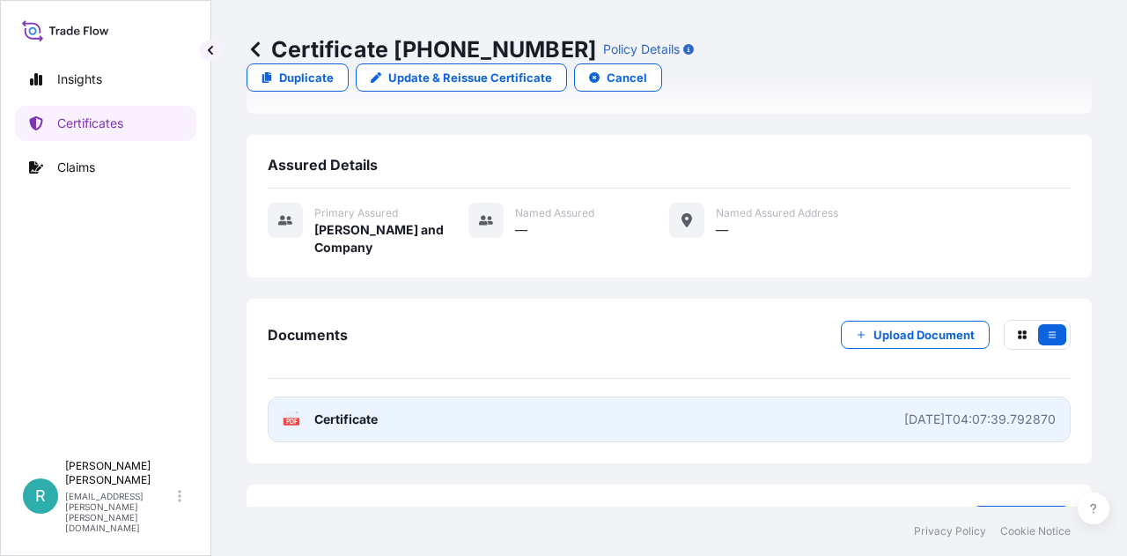
click at [844, 396] on link "PDF Certificate 2025-09-03T04:07:39.792870" at bounding box center [669, 419] width 803 height 46
